Goal: Transaction & Acquisition: Obtain resource

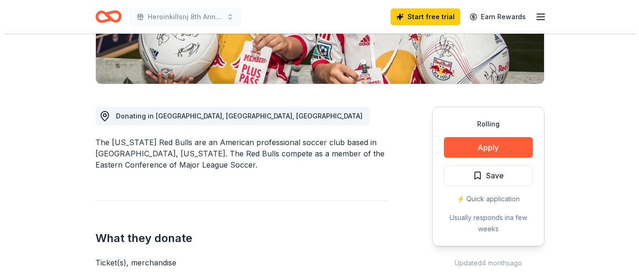
scroll to position [234, 0]
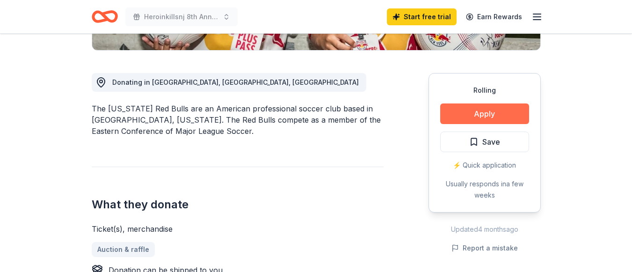
click at [480, 112] on button "Apply" at bounding box center [484, 113] width 89 height 21
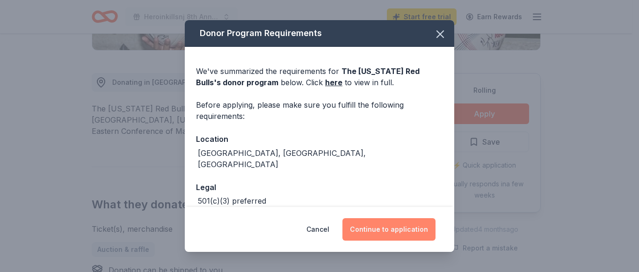
click at [395, 228] on button "Continue to application" at bounding box center [388, 229] width 93 height 22
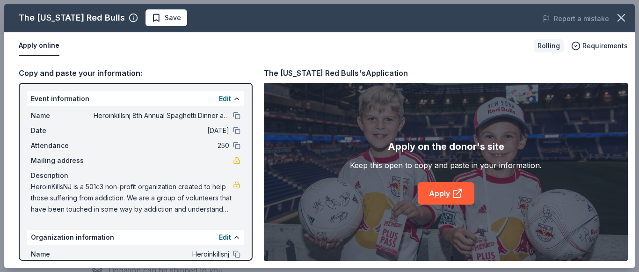
click at [108, 101] on div "Event information Edit" at bounding box center [135, 98] width 217 height 15
click at [233, 99] on button at bounding box center [236, 98] width 7 height 7
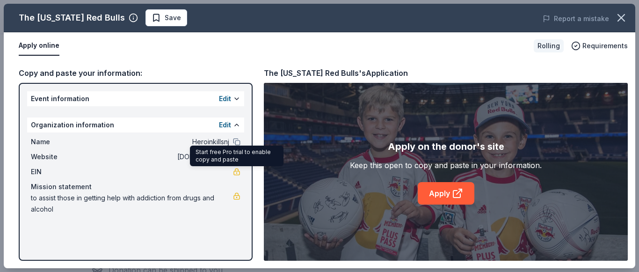
click at [237, 170] on link at bounding box center [236, 171] width 7 height 7
click at [194, 59] on div "Apply online Rolling Requirements" at bounding box center [319, 45] width 631 height 27
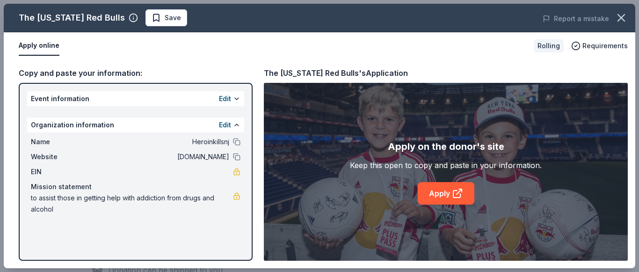
click at [59, 170] on span "EIN" at bounding box center [62, 171] width 63 height 11
click at [237, 98] on button at bounding box center [236, 98] width 7 height 7
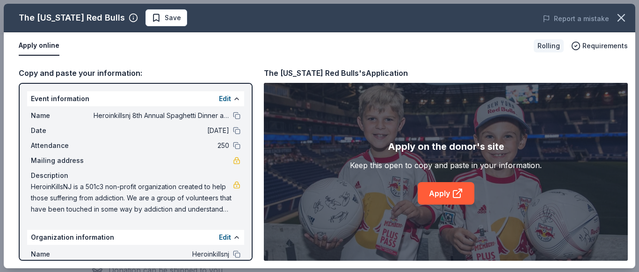
click at [201, 115] on span "Heroinkillsnj 8th Annual Spaghetti Dinner and Raffle fundraiser" at bounding box center [161, 115] width 136 height 11
click at [233, 161] on link at bounding box center [236, 160] width 7 height 7
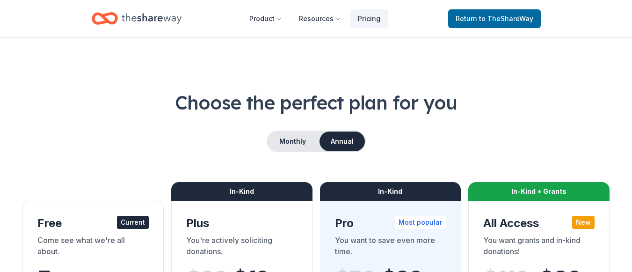
scroll to position [93, 0]
